Goal: Task Accomplishment & Management: Manage account settings

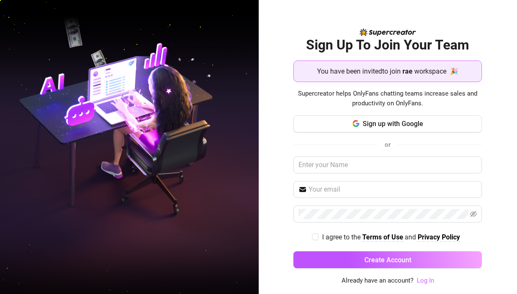
click at [424, 282] on link "Log In" at bounding box center [425, 281] width 17 height 8
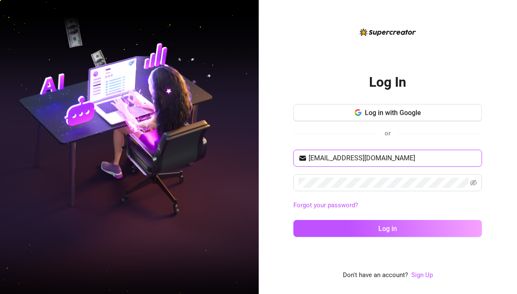
type input "[EMAIL_ADDRESS][DOMAIN_NAME]"
click at [386, 173] on div "[EMAIL_ADDRESS][DOMAIN_NAME] Forgot your password? Log in" at bounding box center [387, 197] width 189 height 95
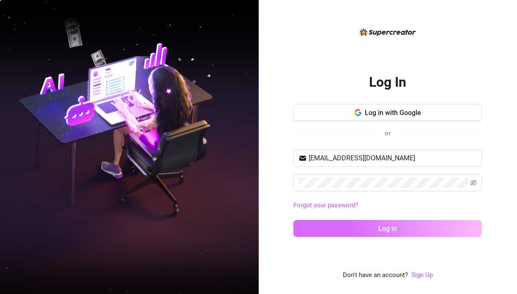
click at [373, 225] on button "Log in" at bounding box center [387, 228] width 189 height 17
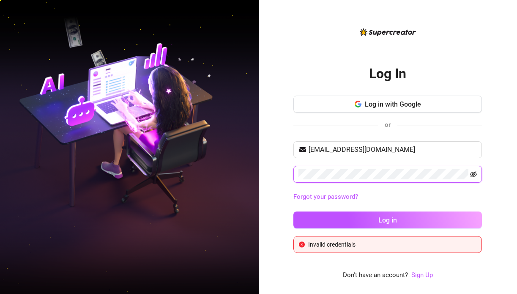
click at [472, 174] on icon "eye-invisible" at bounding box center [473, 174] width 7 height 7
click at [359, 103] on icon "button" at bounding box center [358, 104] width 7 height 7
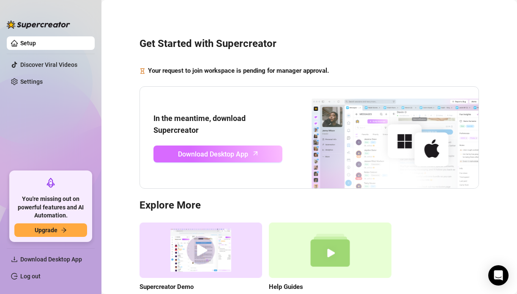
click at [230, 152] on span "Download Desktop App" at bounding box center [213, 154] width 70 height 11
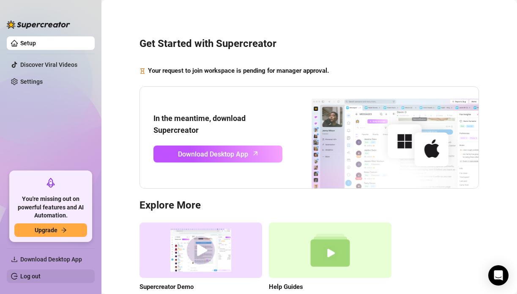
click at [23, 275] on link "Log out" at bounding box center [30, 276] width 20 height 7
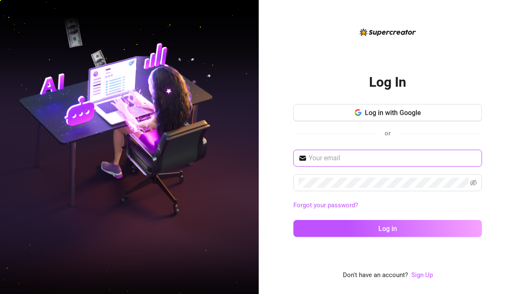
type input "[EMAIL_ADDRESS][DOMAIN_NAME]"
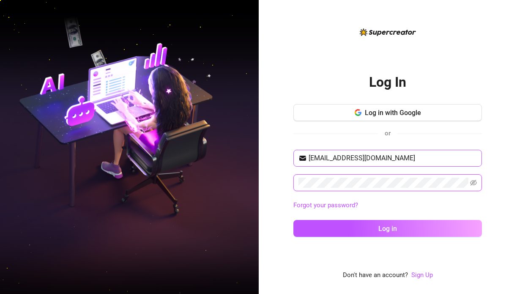
click at [388, 228] on button "Log in" at bounding box center [387, 228] width 189 height 17
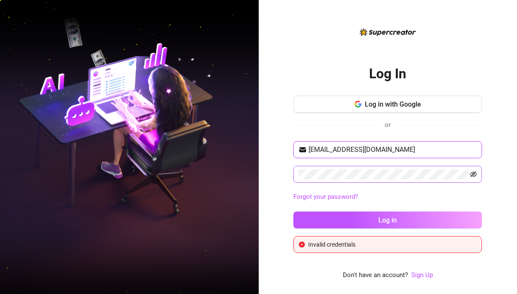
click at [474, 177] on icon "eye-invisible" at bounding box center [473, 174] width 7 height 7
click at [502, 157] on div "Log In Log in with Google or [EMAIL_ADDRESS][DOMAIN_NAME] Forgot your password?…" at bounding box center [388, 147] width 259 height 294
